Goal: Information Seeking & Learning: Check status

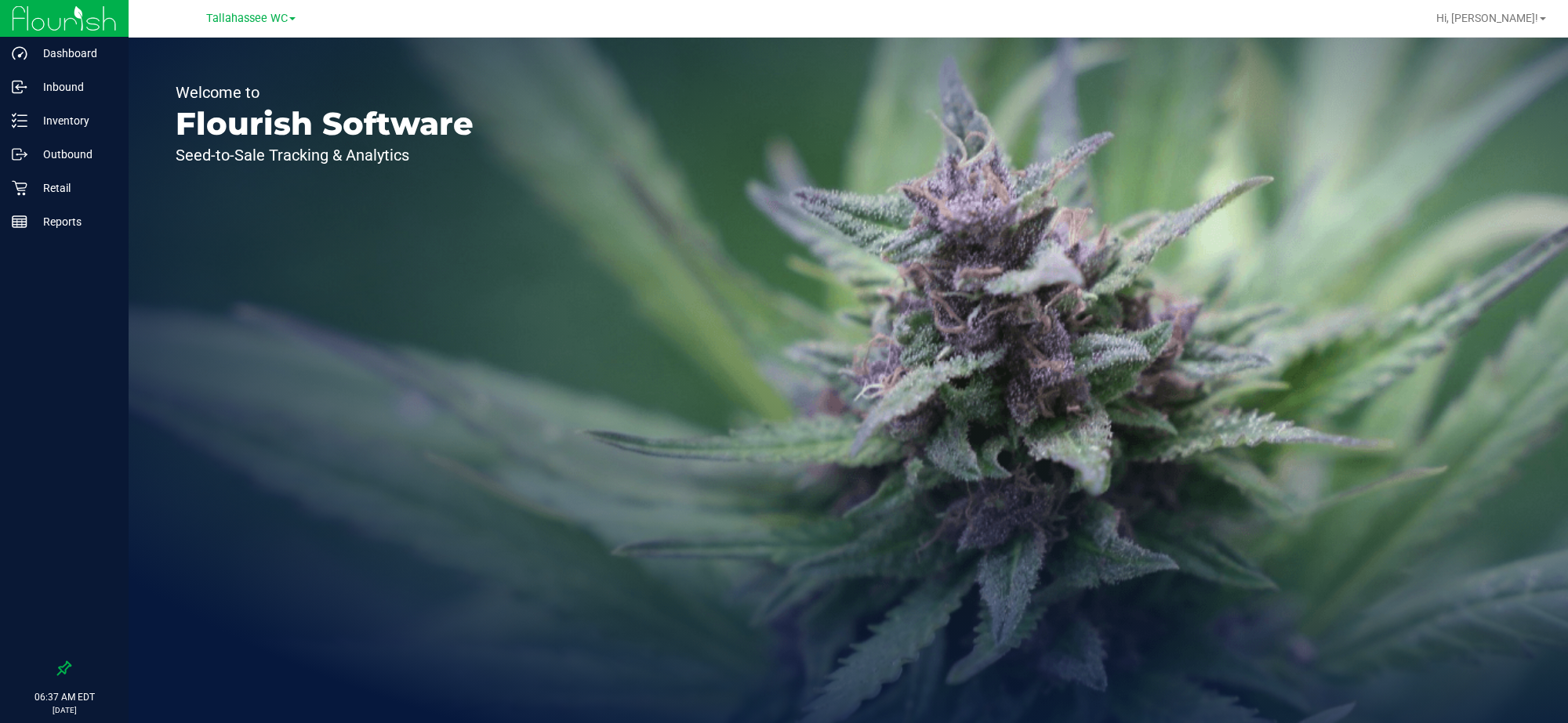
click at [260, 6] on div "Tallahassee WC" at bounding box center [250, 17] width 229 height 24
click at [264, 24] on span "Tallahassee WC" at bounding box center [247, 18] width 81 height 14
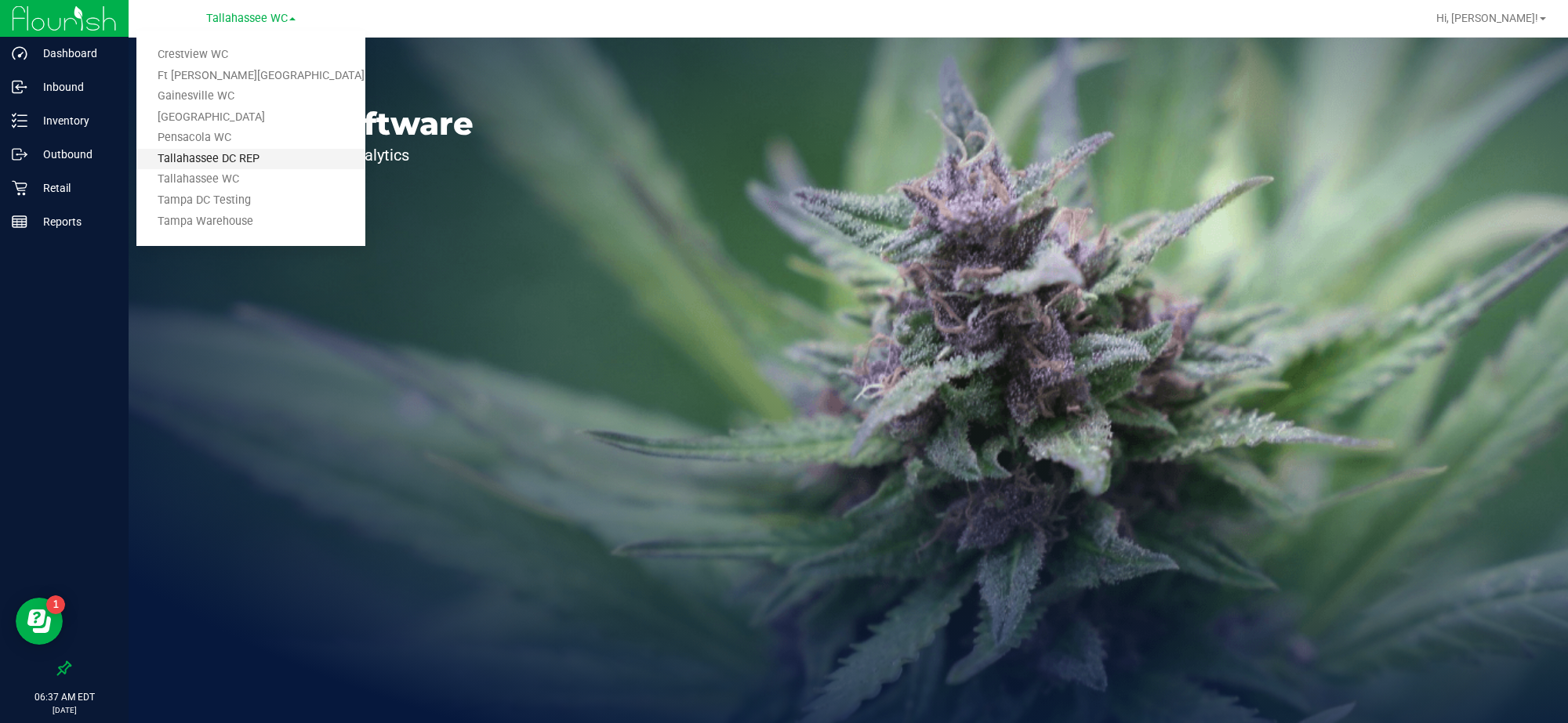
click at [247, 151] on link "Tallahassee DC REP" at bounding box center [250, 159] width 229 height 21
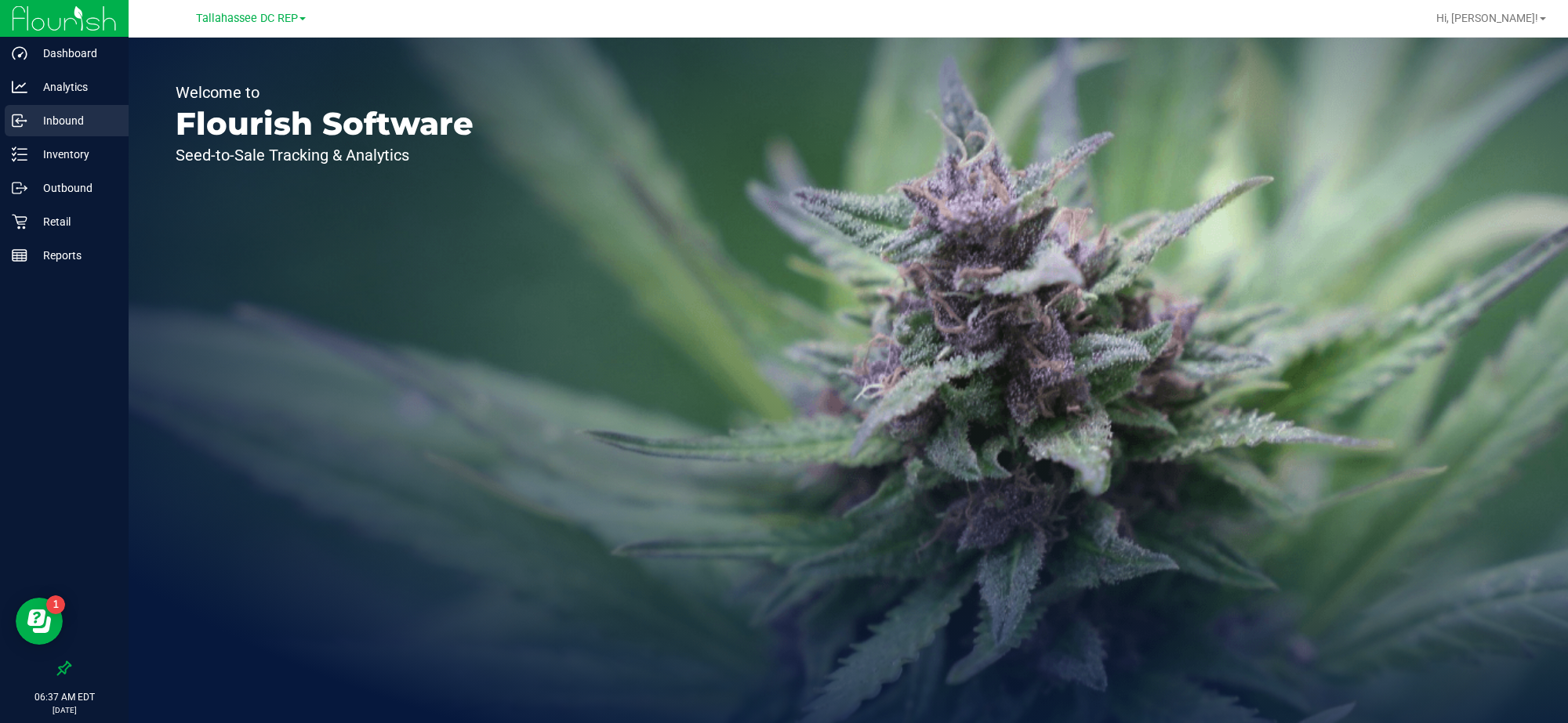
click at [80, 127] on p "Inbound" at bounding box center [73, 120] width 94 height 18
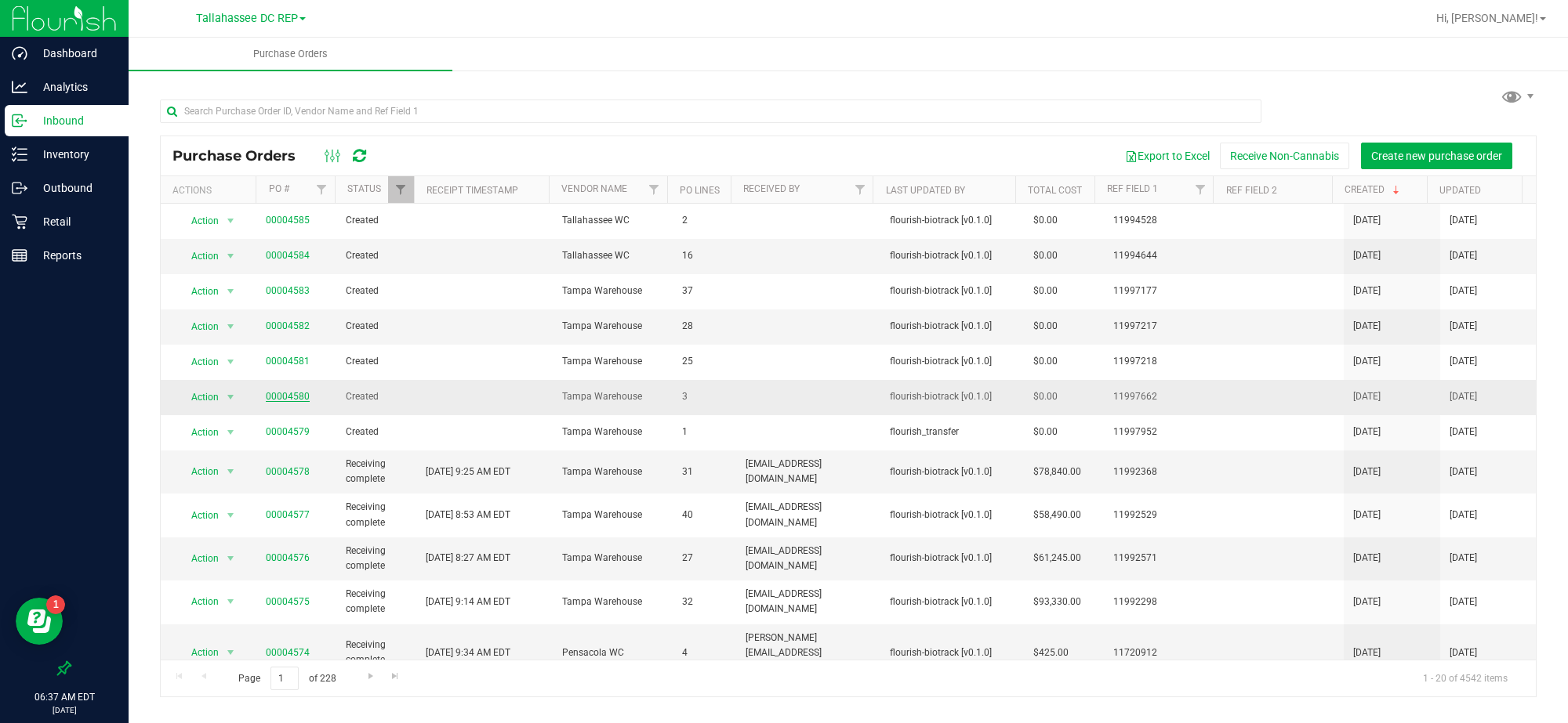
click at [289, 402] on link "00004580" at bounding box center [287, 396] width 43 height 11
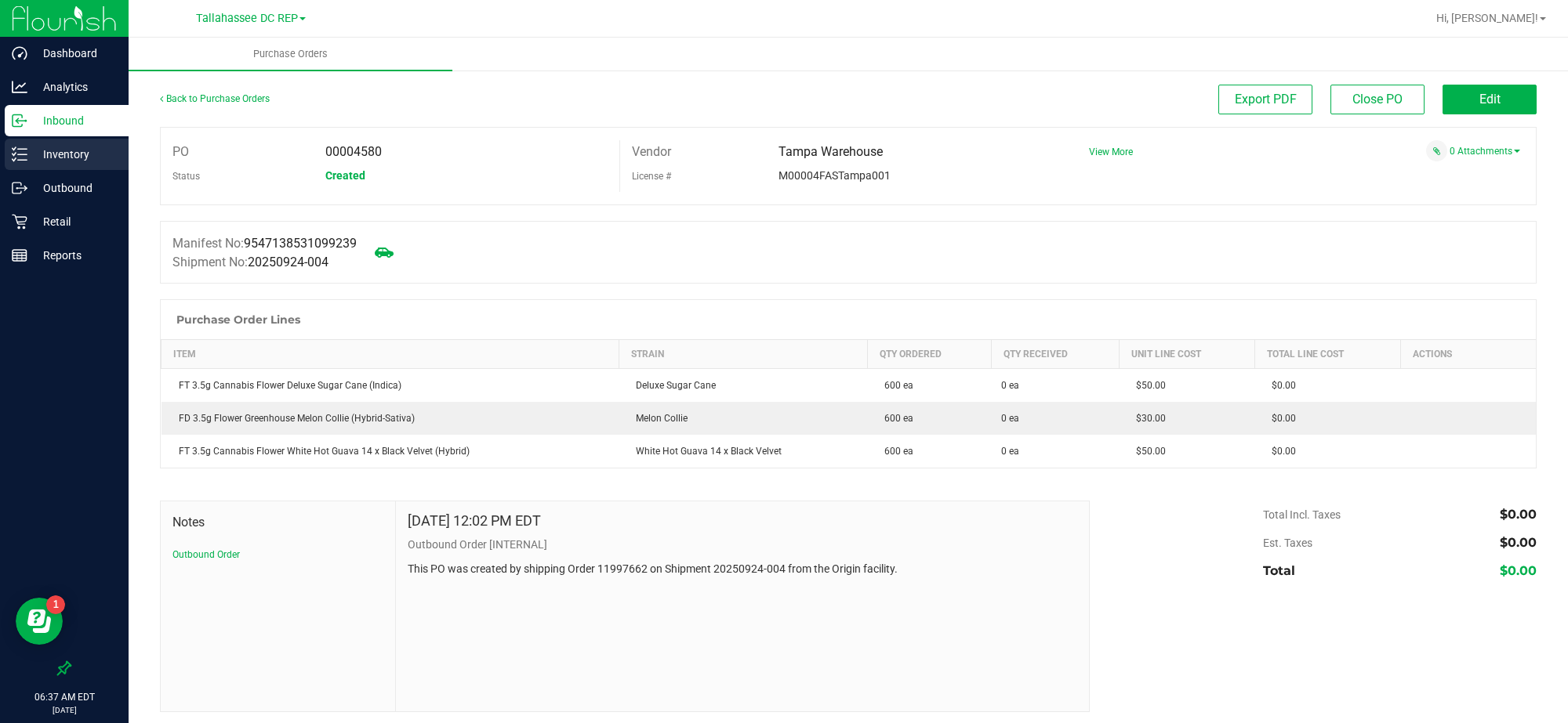
click at [91, 160] on p "Inventory" at bounding box center [73, 153] width 94 height 18
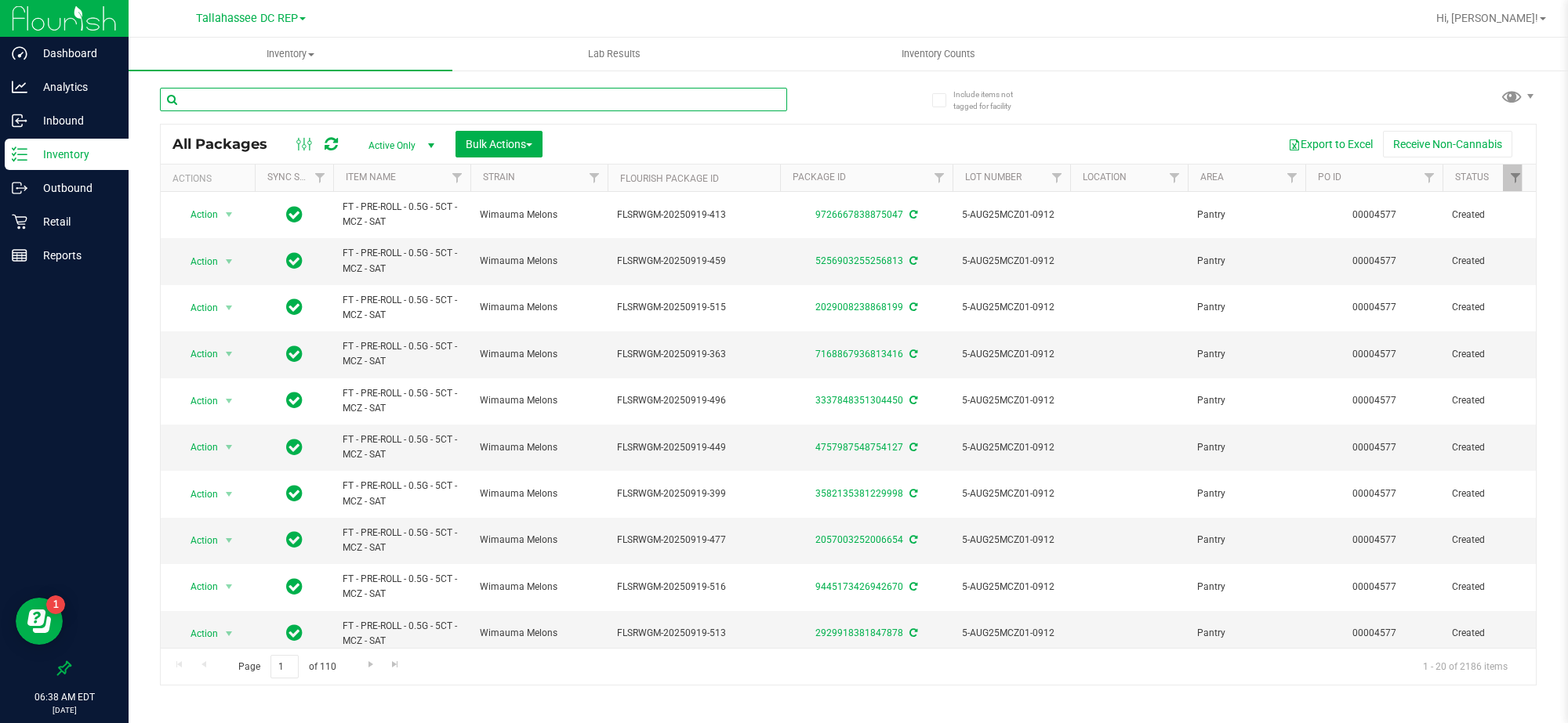
click at [318, 97] on input "text" at bounding box center [474, 99] width 628 height 23
paste input "FT - CANNABIS FLOWER - 3.5G - DSC - IND"
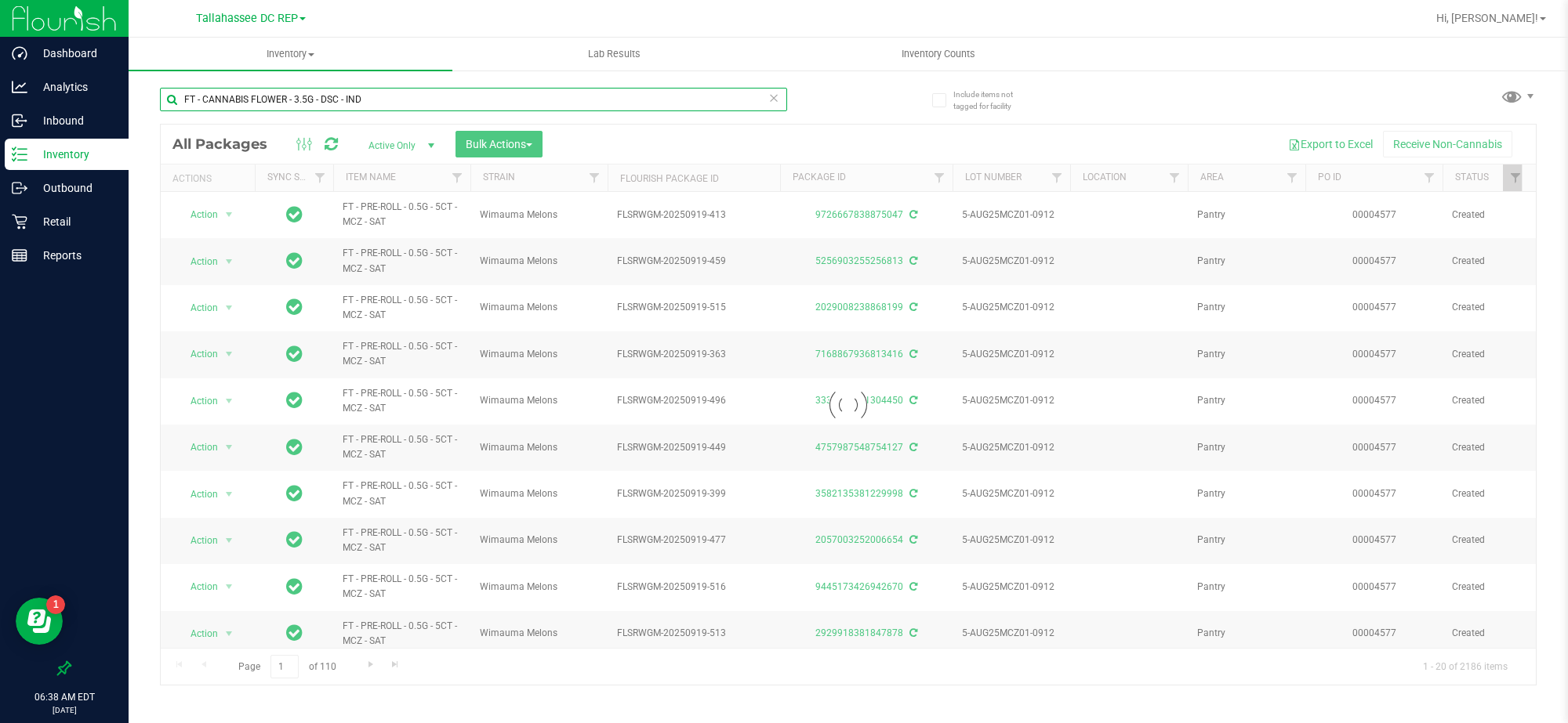
type input "FT - CANNABIS FLOWER - 3.5G - DSC - IND"
